Goal: Information Seeking & Learning: Learn about a topic

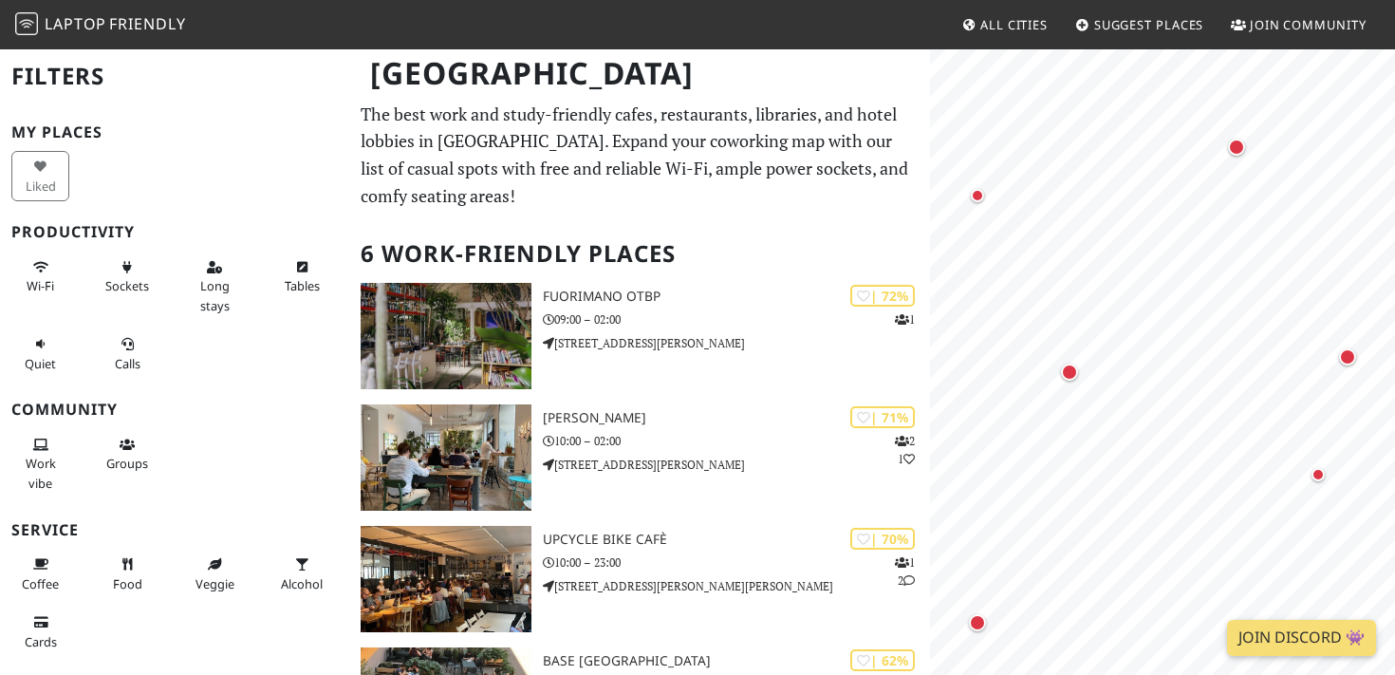
click at [435, 112] on div "Milan" at bounding box center [697, 84] width 1395 height 75
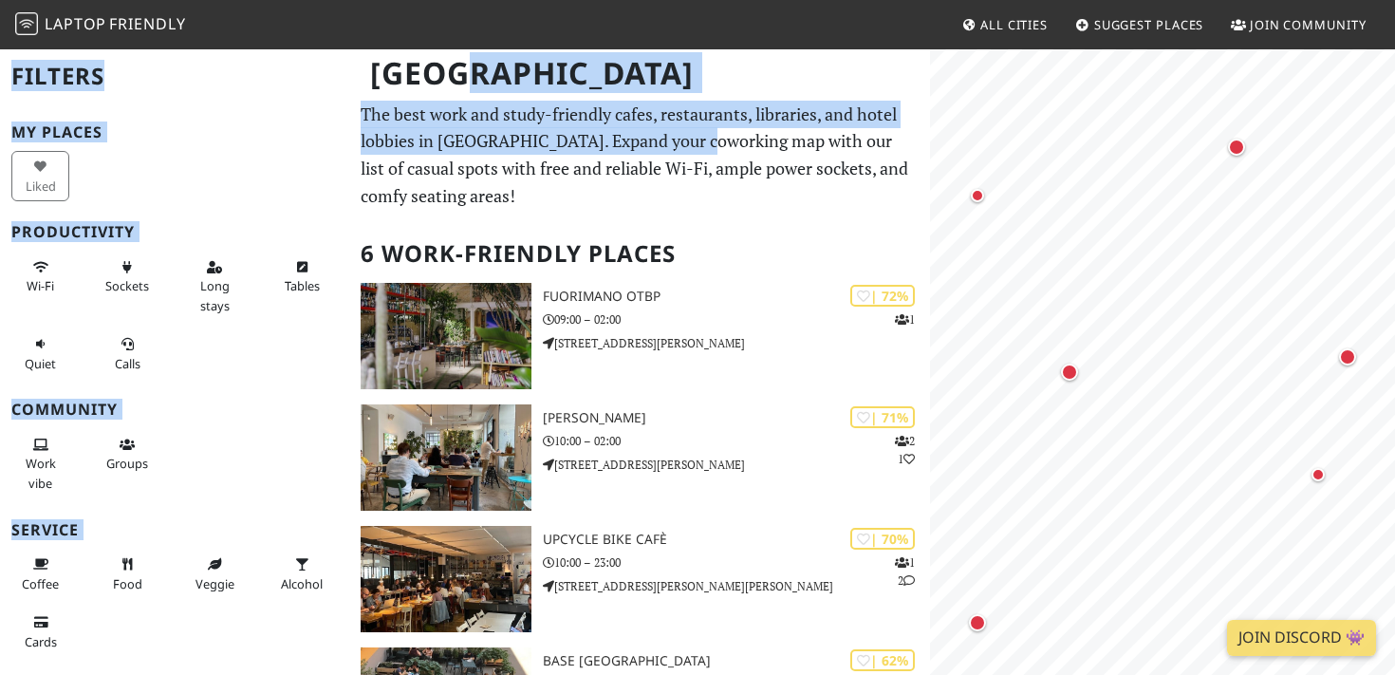
drag, startPoint x: 435, startPoint y: 112, endPoint x: 686, endPoint y: 148, distance: 253.0
click at [686, 148] on div "Milan Filters My Places Liked Productivity Wi-Fi Sockets Long stays Tables Quie…" at bounding box center [697, 589] width 1395 height 1085
click at [686, 148] on p "The best work and study-friendly cafes, restaurants, libraries, and hotel lobbi…" at bounding box center [639, 155] width 559 height 109
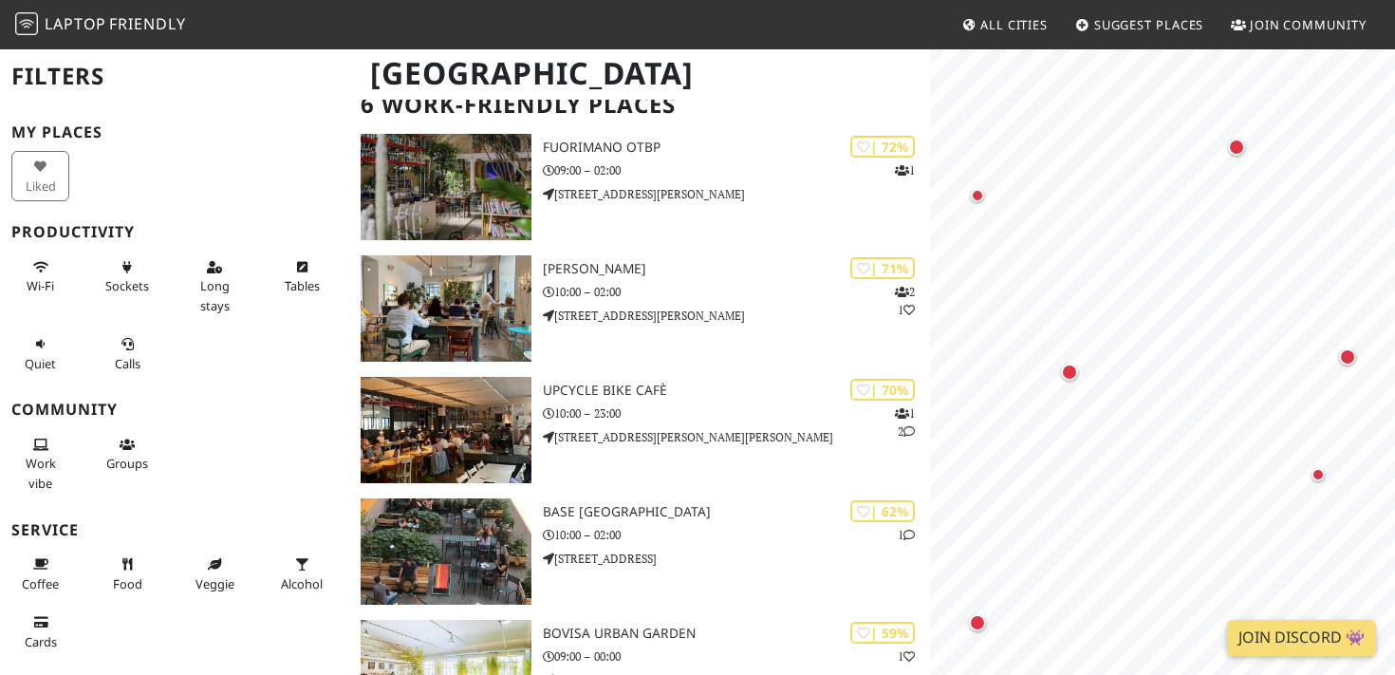
scroll to position [152, 0]
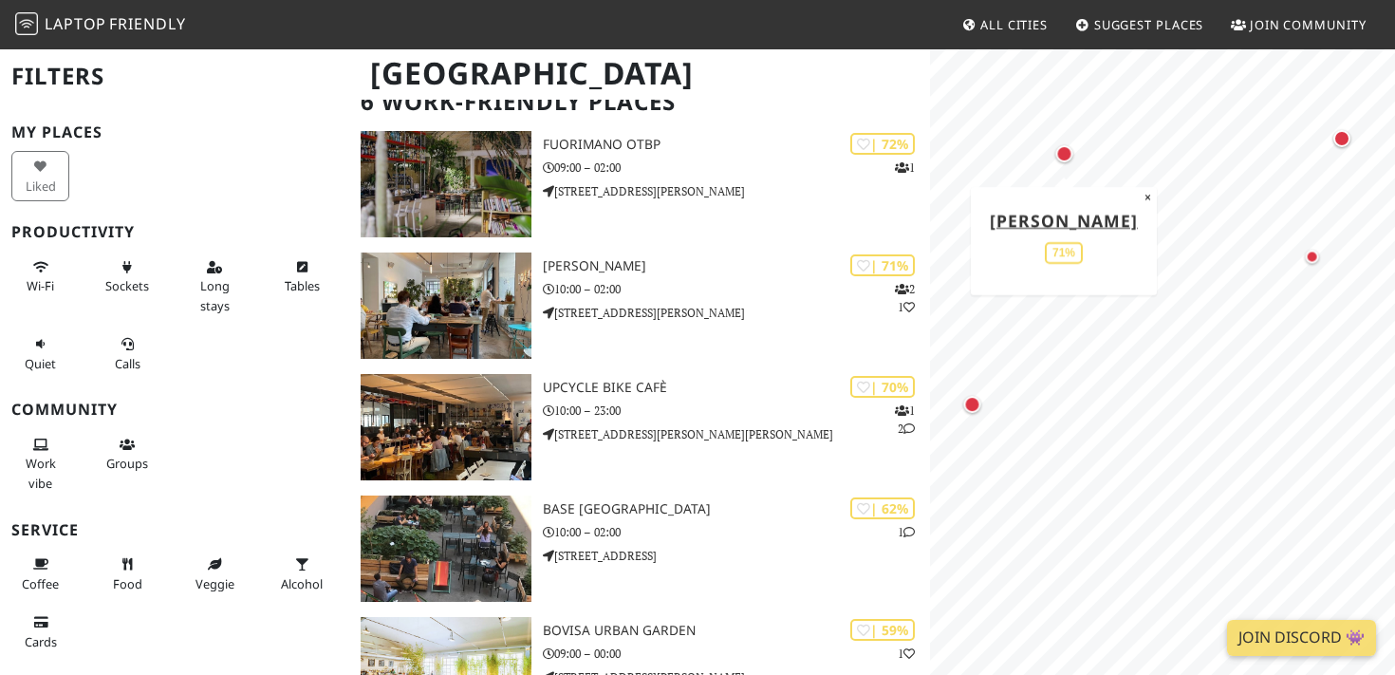
click at [1088, 287] on div "© OpenStreetMap contributors | MapLibre oTTo 71% ×" at bounding box center [1162, 384] width 465 height 675
click at [971, 409] on div "Map marker" at bounding box center [971, 404] width 17 height 17
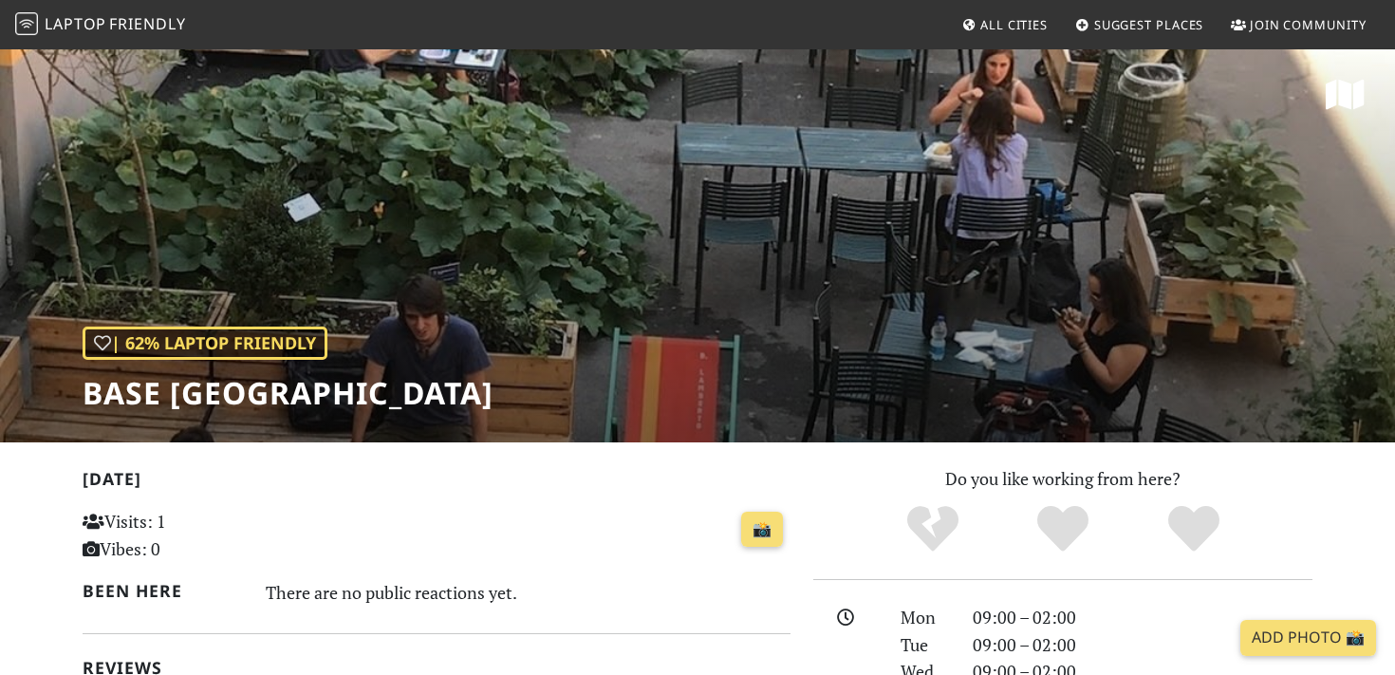
scroll to position [434, 0]
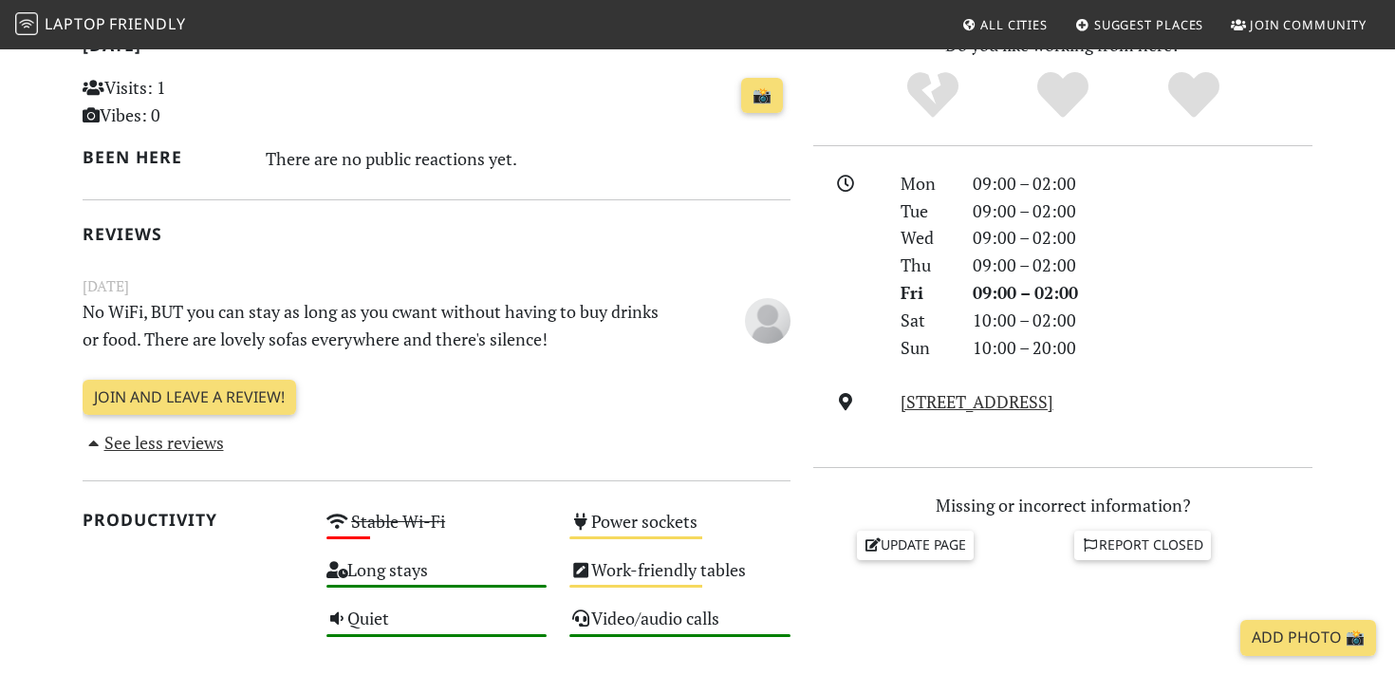
click at [193, 370] on div "[DATE] Visits: 1 Vibes: 0 📸 Been here There are no public reactions yet. Review…" at bounding box center [437, 244] width 708 height 426
click at [231, 333] on p "No WiFi, BUT you can stay as long as you cwant without having to buy drinks or …" at bounding box center [375, 325] width 609 height 55
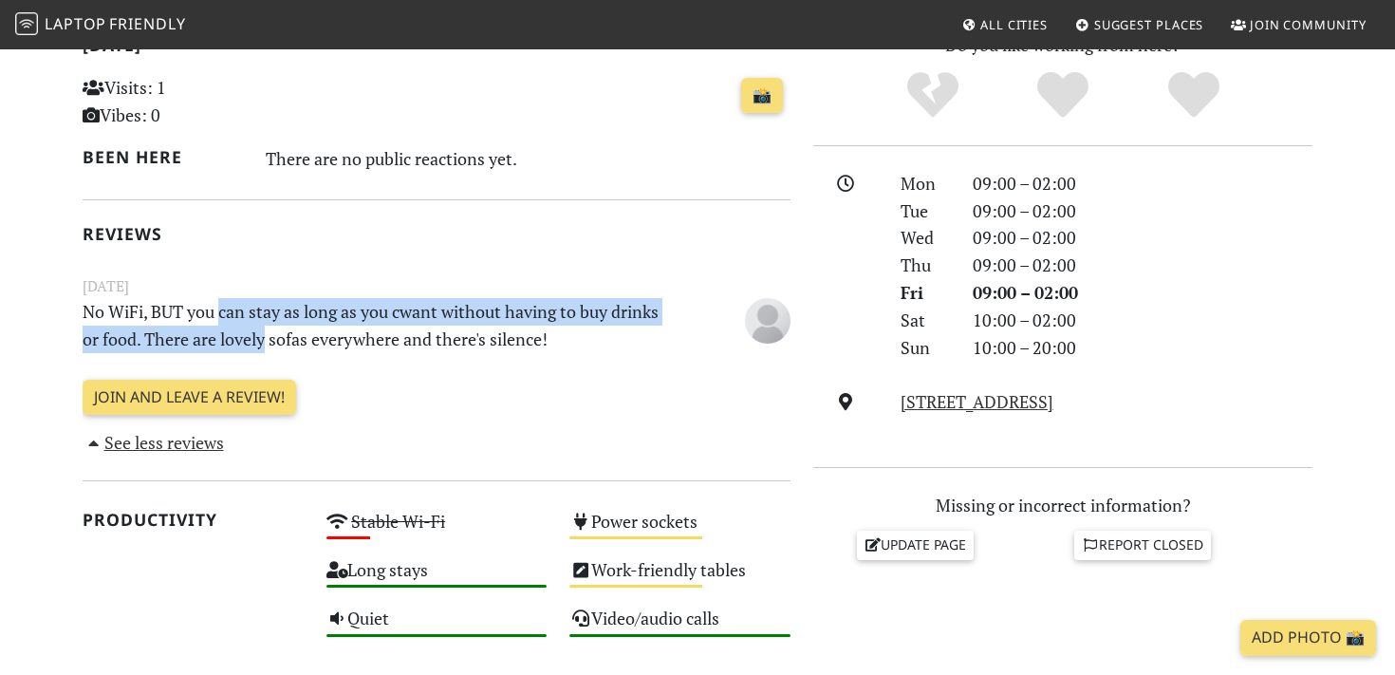
drag, startPoint x: 231, startPoint y: 333, endPoint x: 231, endPoint y: 305, distance: 27.5
click at [231, 305] on p "No WiFi, BUT you can stay as long as you cwant without having to buy drinks or …" at bounding box center [375, 325] width 609 height 55
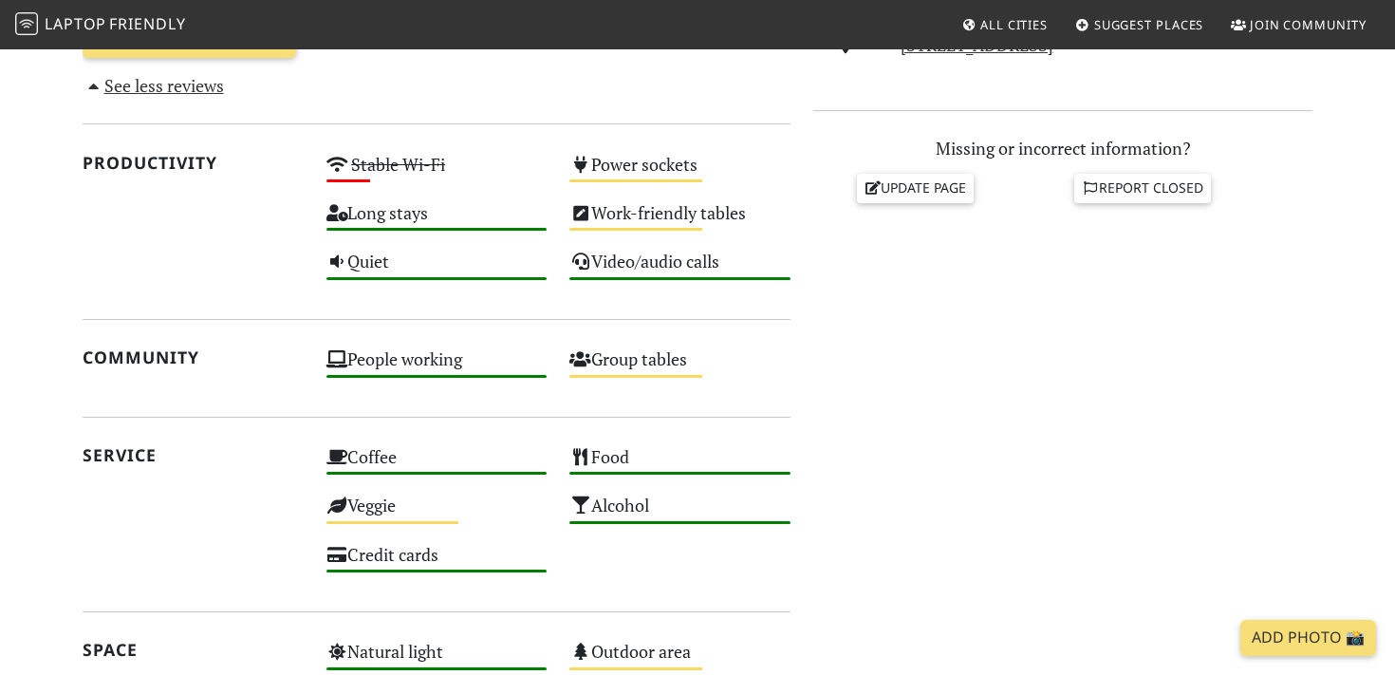
scroll to position [1032, 0]
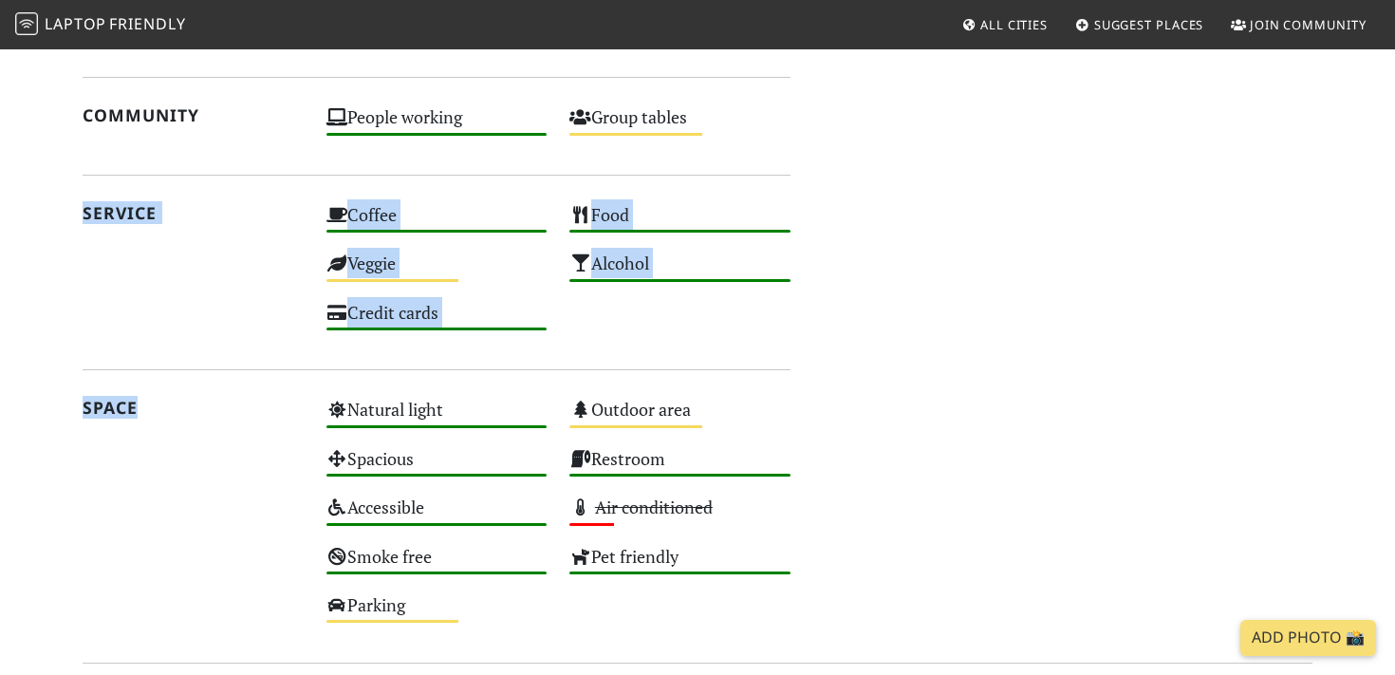
drag, startPoint x: 296, startPoint y: 182, endPoint x: 296, endPoint y: 520, distance: 337.7
click at [296, 520] on div "[DATE] Visits: 1 Vibes: 0 📸 Been here There are no public reactions yet. Review…" at bounding box center [436, 36] width 730 height 1206
click at [296, 520] on div "Space" at bounding box center [193, 516] width 244 height 244
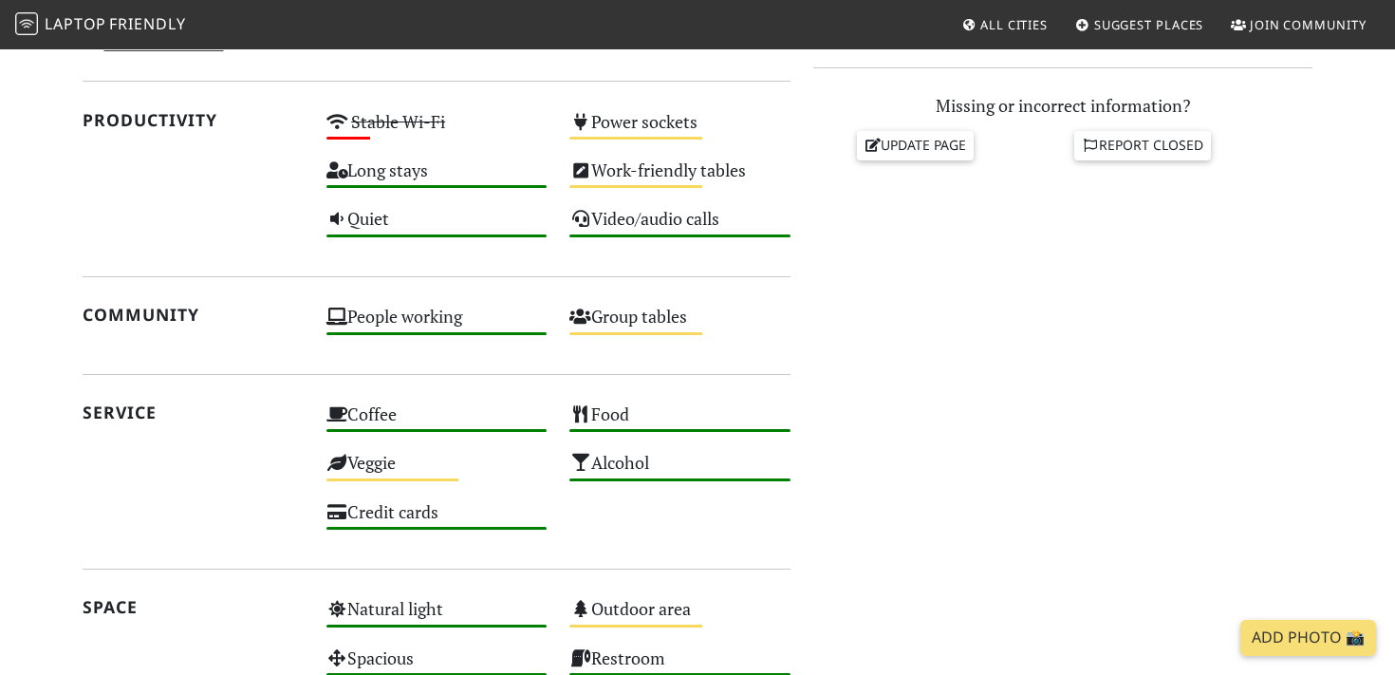
scroll to position [510, 0]
